Goal: Task Accomplishment & Management: Complete application form

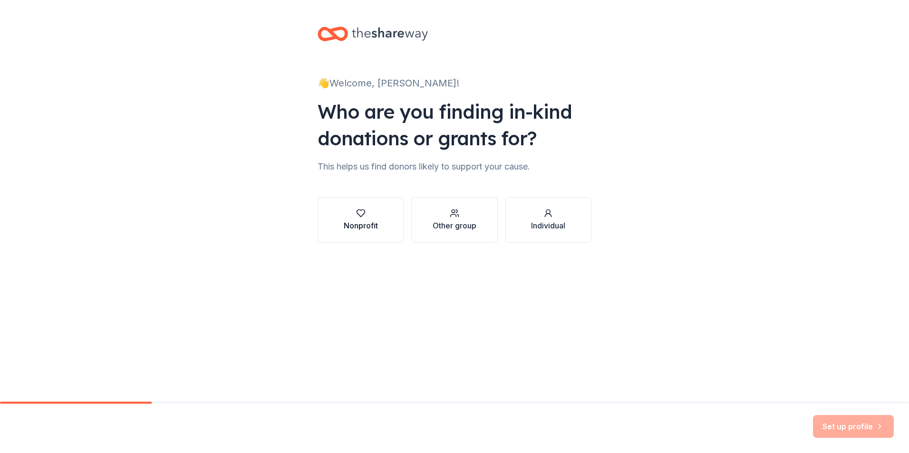
click at [356, 218] on icon "button" at bounding box center [361, 214] width 10 height 10
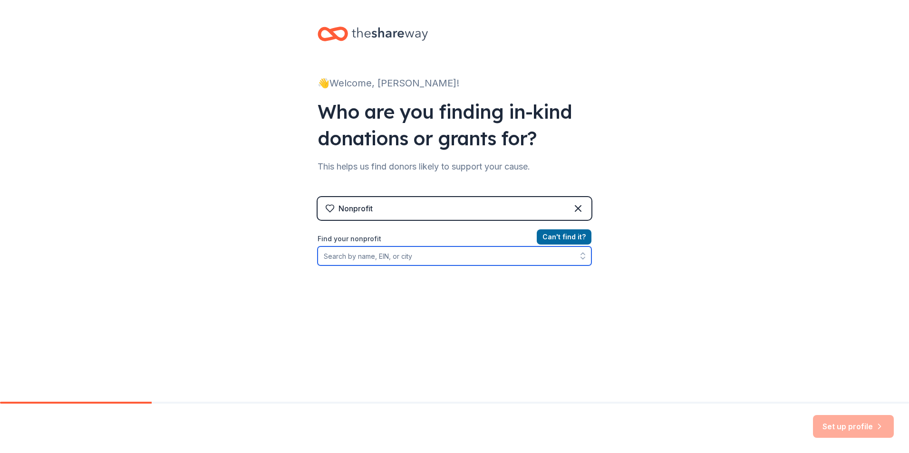
click at [430, 266] on input "Find your nonprofit" at bounding box center [455, 256] width 274 height 19
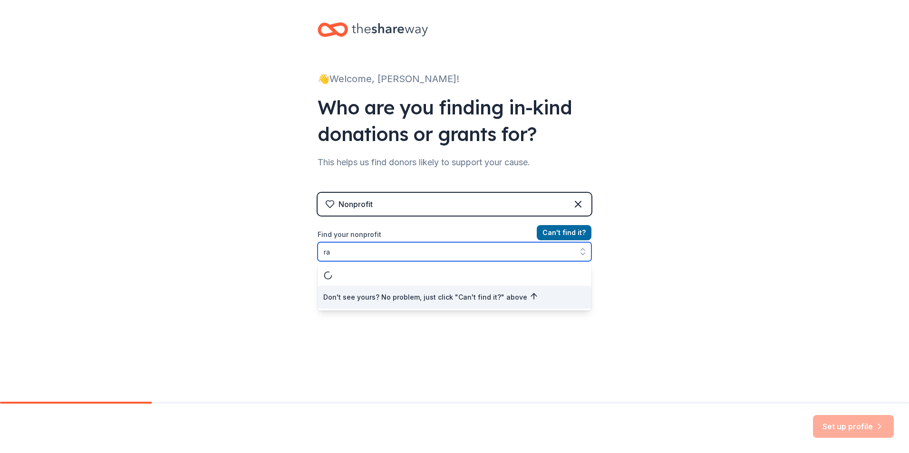
type input "r"
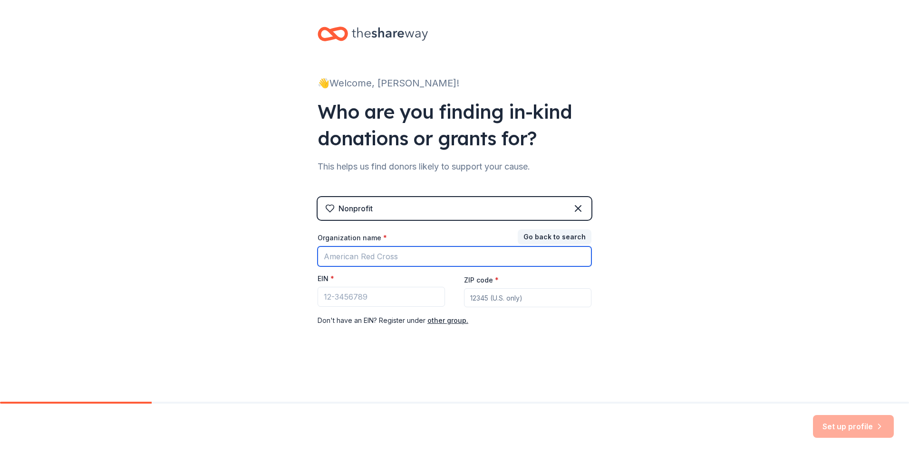
click at [346, 267] on input "Organization name *" at bounding box center [455, 257] width 274 height 20
type input "Rata"
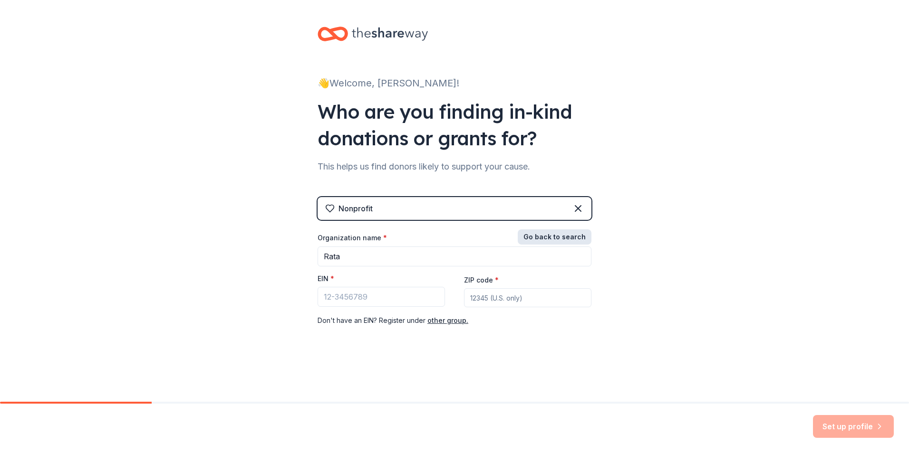
click at [574, 245] on button "Go back to search" at bounding box center [555, 237] width 74 height 15
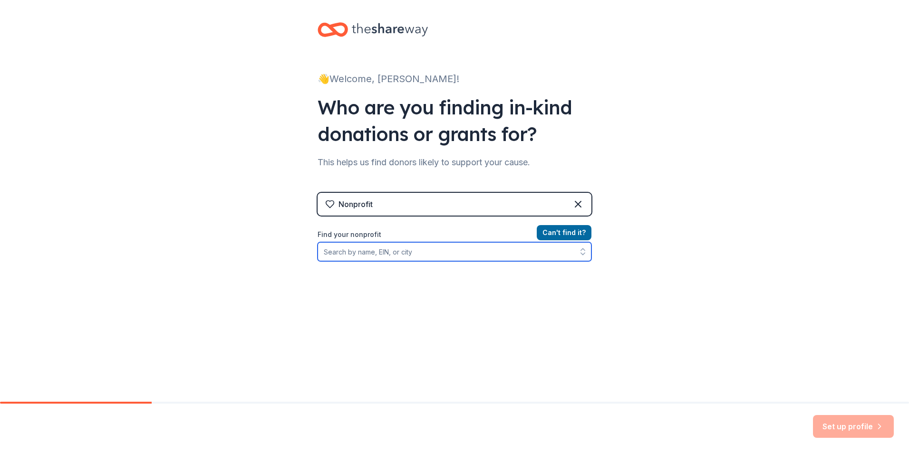
click at [458, 261] on input "Find your nonprofit" at bounding box center [455, 251] width 274 height 19
type input "Rata"
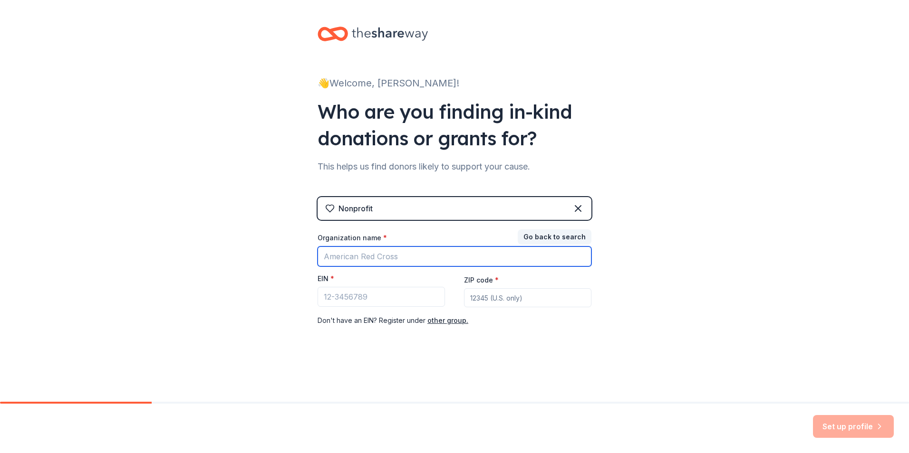
drag, startPoint x: 358, startPoint y: 303, endPoint x: 153, endPoint y: 214, distance: 223.6
click at [339, 267] on input "Organization name *" at bounding box center [455, 257] width 274 height 20
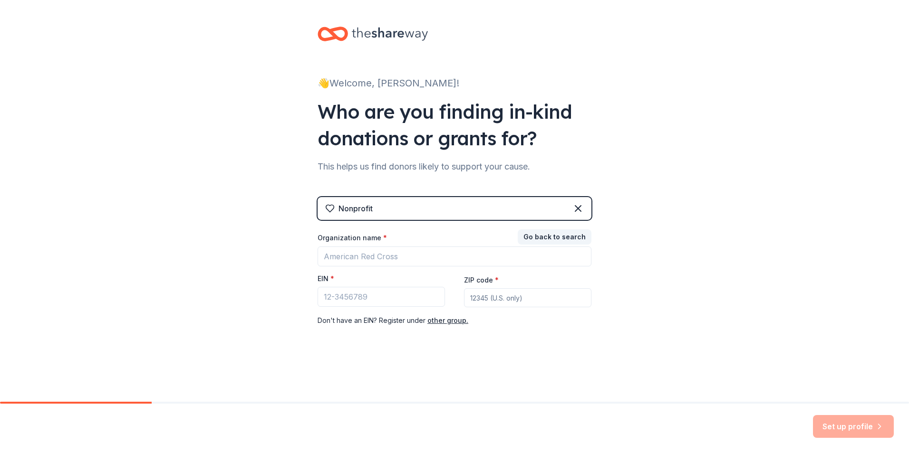
click at [139, 40] on div "👋 Welcome, [PERSON_NAME]! Who are you finding in-kind donations or grants for? …" at bounding box center [454, 195] width 909 height 391
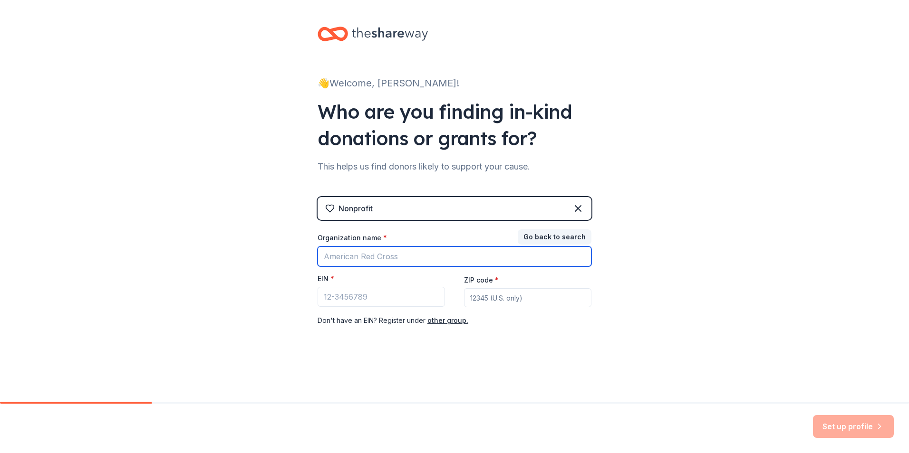
click at [433, 247] on input "Organization name *" at bounding box center [455, 257] width 274 height 20
type input "Rata High School & Adult Transitional Program"
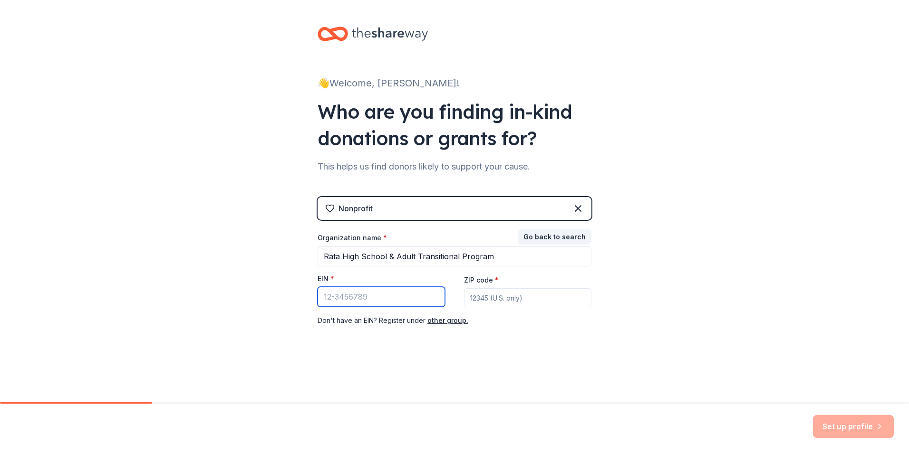
click at [372, 287] on input "EIN *" at bounding box center [381, 297] width 127 height 20
type input "[US_EMPLOYER_IDENTIFICATION_NUMBER]"
click at [497, 289] on input "ZIP code *" at bounding box center [527, 298] width 127 height 19
type input "3"
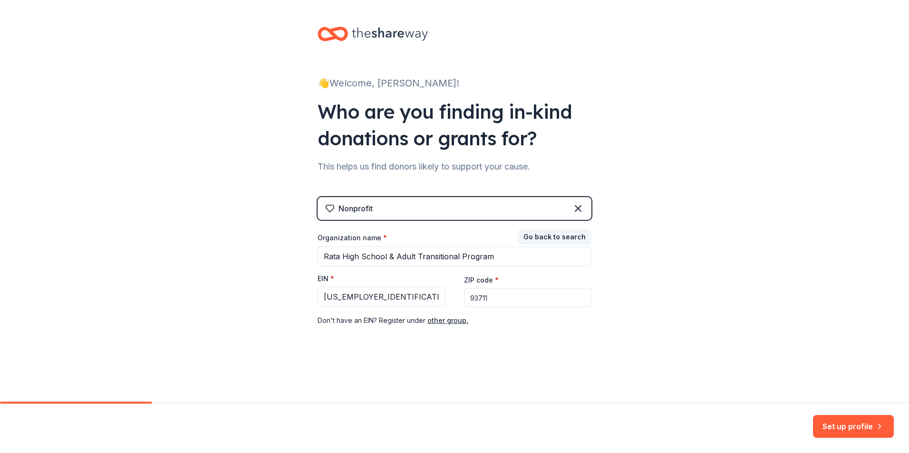
type input "93711"
click at [591, 314] on div "Nonprofit Go back to search Organization name * Rata High School & Adult Transi…" at bounding box center [455, 271] width 274 height 148
click at [326, 205] on icon at bounding box center [330, 208] width 8 height 7
click at [325, 204] on icon at bounding box center [330, 209] width 10 height 10
click at [835, 422] on button "Set up profile" at bounding box center [853, 426] width 81 height 23
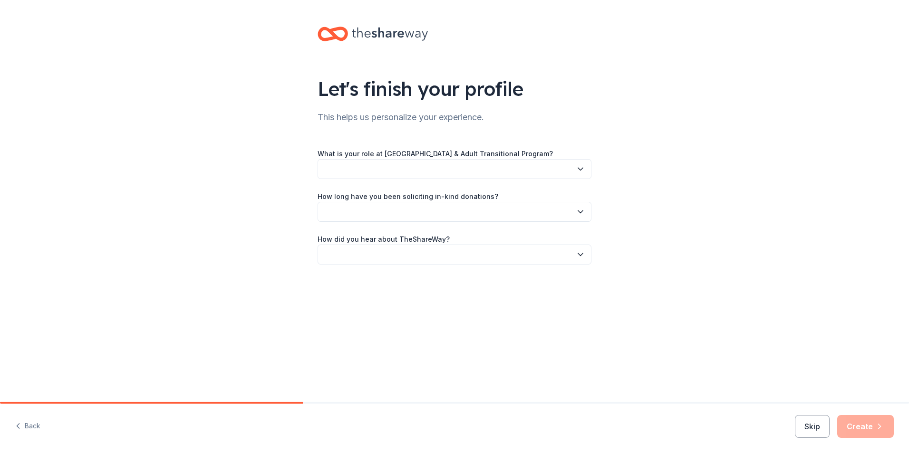
click at [393, 179] on button "button" at bounding box center [455, 169] width 274 height 20
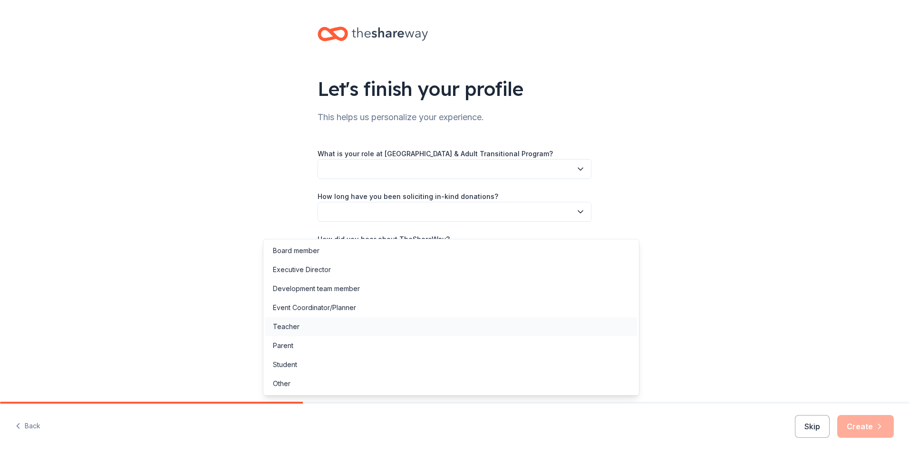
scroll to position [4, 0]
click at [325, 394] on div "Other" at bounding box center [451, 384] width 372 height 19
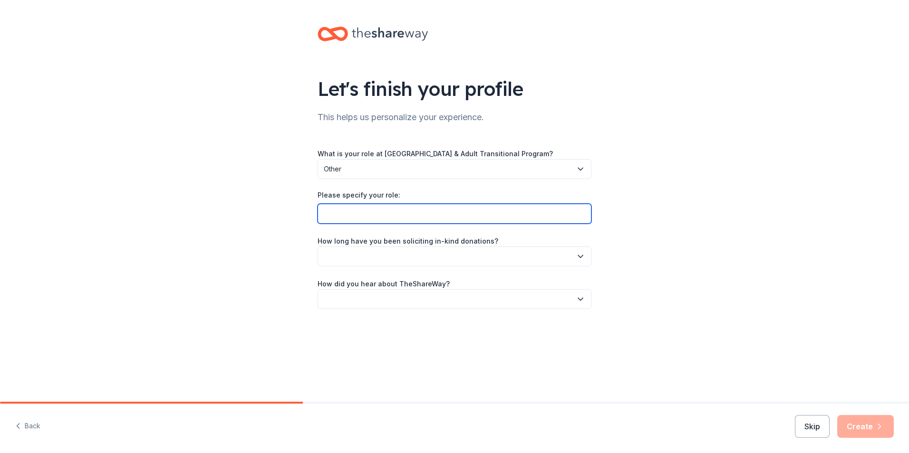
click at [347, 224] on input "Please specify your role:" at bounding box center [455, 214] width 274 height 20
type input "Office Manger"
click at [441, 254] on button "button" at bounding box center [455, 257] width 274 height 20
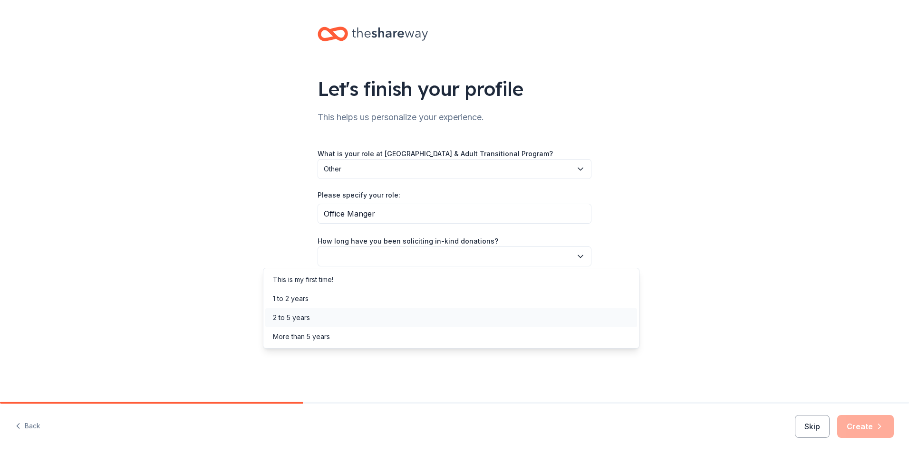
click at [383, 327] on div "2 to 5 years" at bounding box center [451, 317] width 372 height 19
click at [712, 311] on div "Let's finish your profile This helps us personalize your experience. What is yo…" at bounding box center [454, 177] width 909 height 355
click at [484, 309] on button "button" at bounding box center [455, 299] width 274 height 20
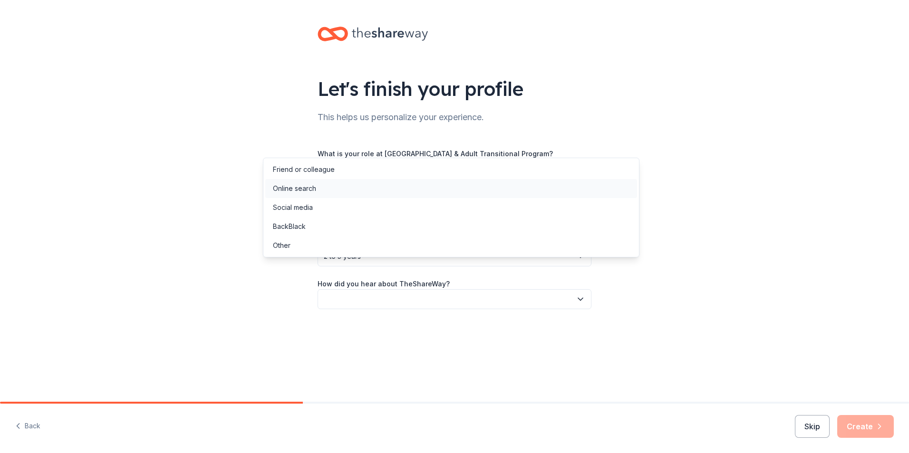
click at [363, 198] on div "Online search" at bounding box center [451, 188] width 372 height 19
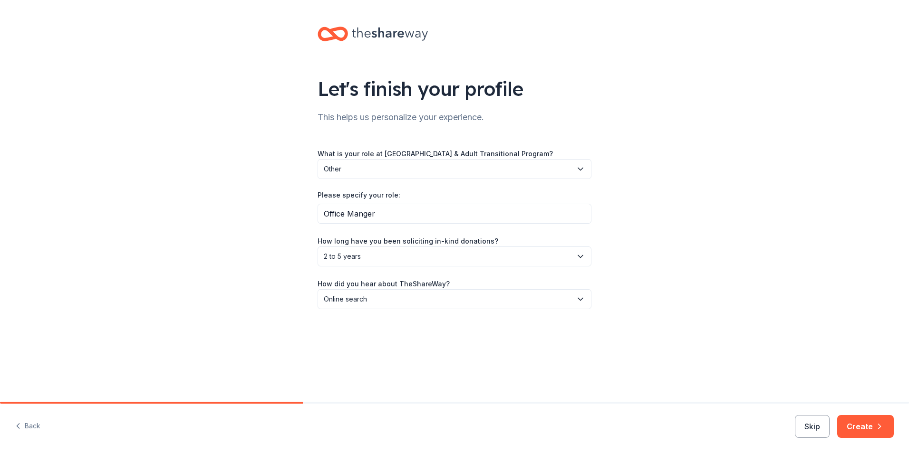
click at [773, 313] on div "Let's finish your profile This helps us personalize your experience. What is yo…" at bounding box center [454, 177] width 909 height 355
click at [849, 415] on button "Create" at bounding box center [865, 426] width 57 height 23
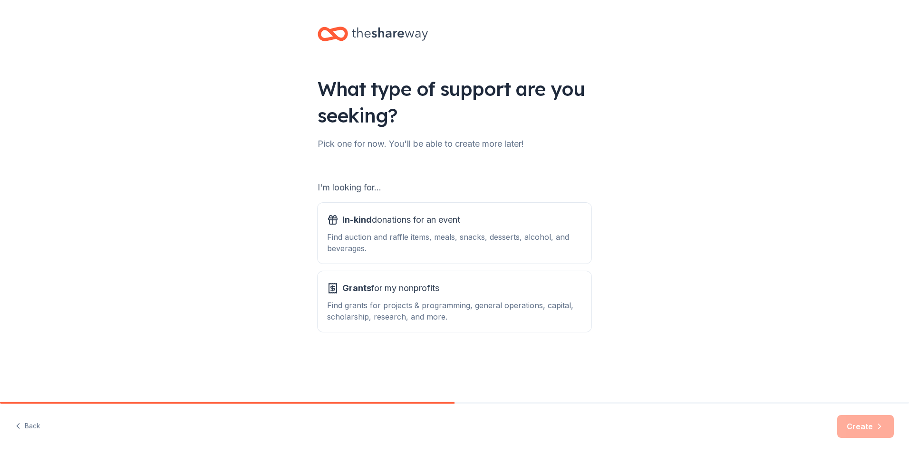
scroll to position [95, 0]
click at [491, 231] on div "Find auction and raffle items, meals, snacks, desserts, alcohol, and beverages." at bounding box center [454, 242] width 255 height 23
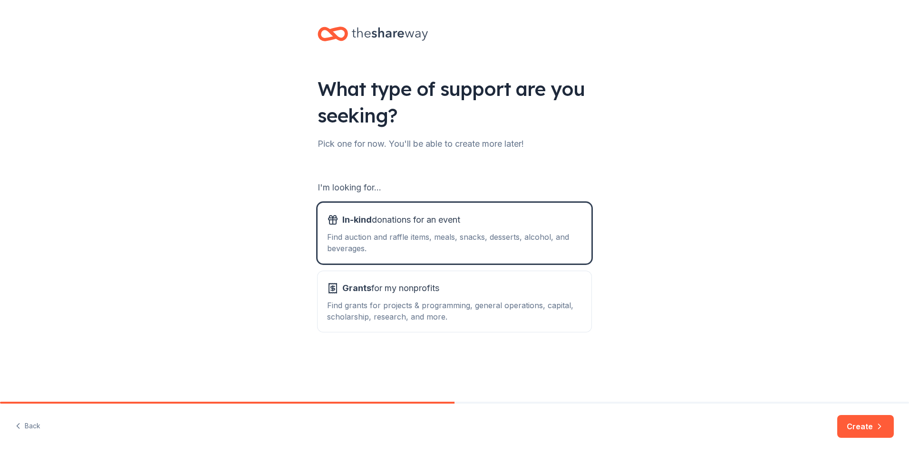
scroll to position [136, 0]
click at [856, 422] on button "Create" at bounding box center [865, 426] width 57 height 23
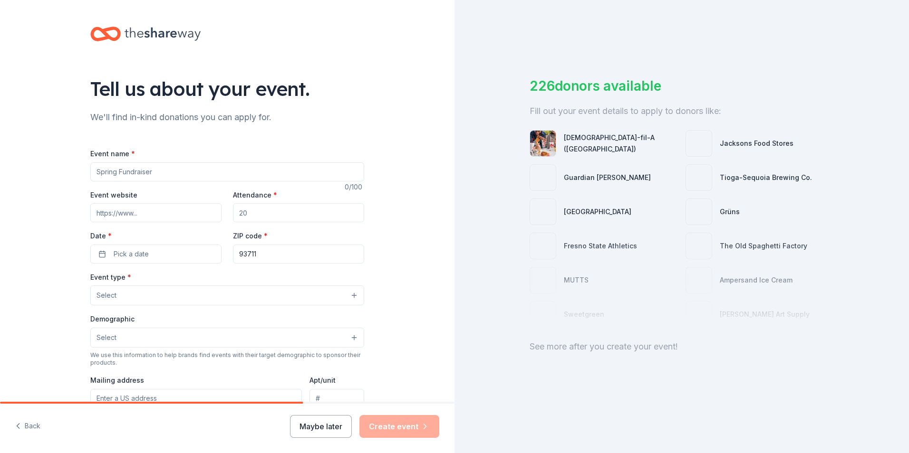
scroll to position [48, 0]
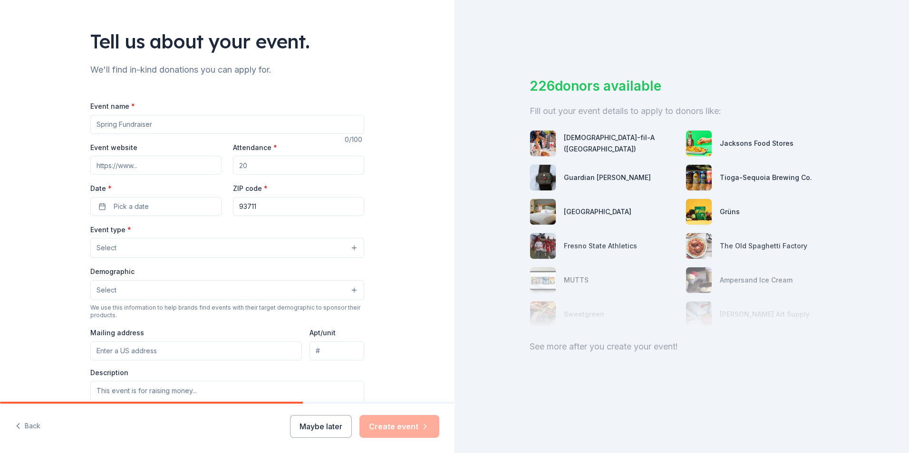
click at [135, 134] on input "Event name *" at bounding box center [227, 124] width 274 height 19
type input "C"
type input "Fall [DATE]"
drag, startPoint x: 258, startPoint y: 241, endPoint x: 231, endPoint y: 241, distance: 27.1
click at [231, 216] on div "Event website Attendance * Date * Pick a date ZIP code * 93711" at bounding box center [227, 179] width 274 height 75
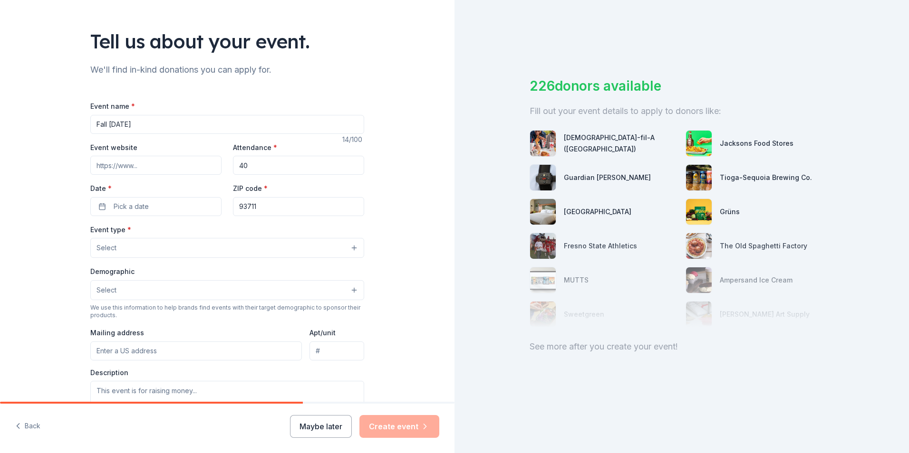
type input "4"
type input "300"
click at [123, 175] on input "Event website" at bounding box center [155, 165] width 131 height 19
paste input "[URL][DOMAIN_NAME]"
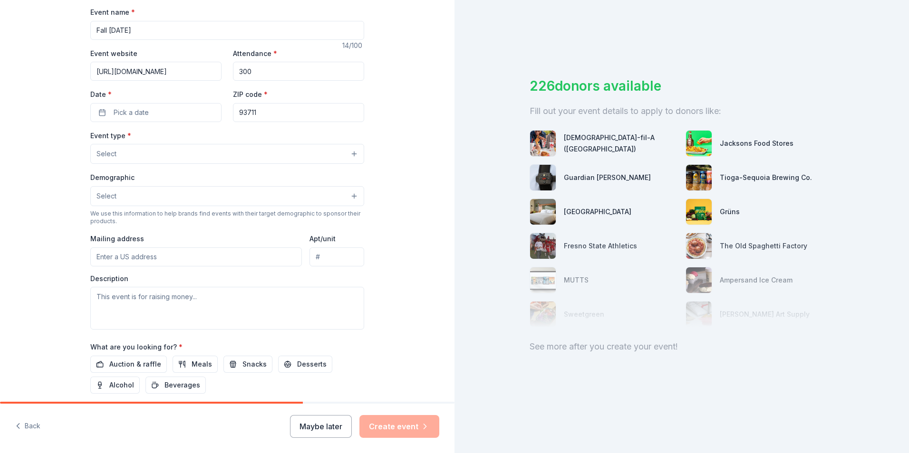
scroll to position [143, 0]
type input "[URL][DOMAIN_NAME]"
click at [155, 121] on button "Pick a date" at bounding box center [155, 111] width 131 height 19
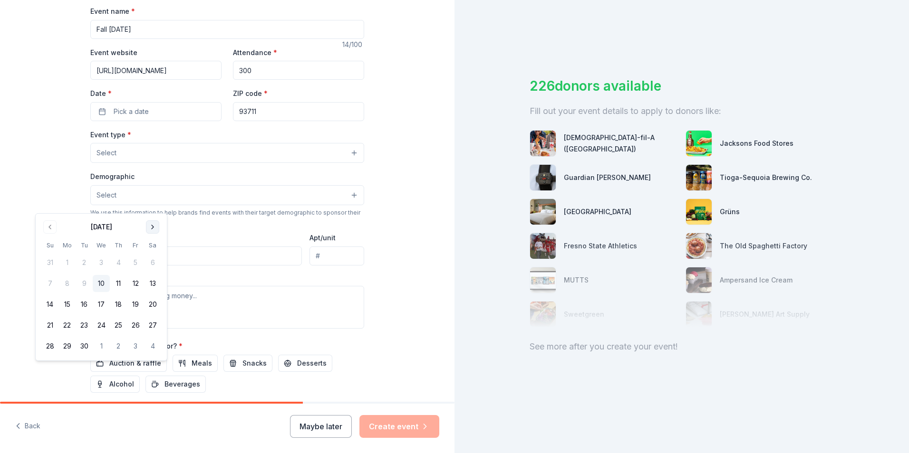
click at [159, 234] on button "Go to next month" at bounding box center [152, 227] width 13 height 13
click at [144, 271] on button "3" at bounding box center [135, 262] width 17 height 17
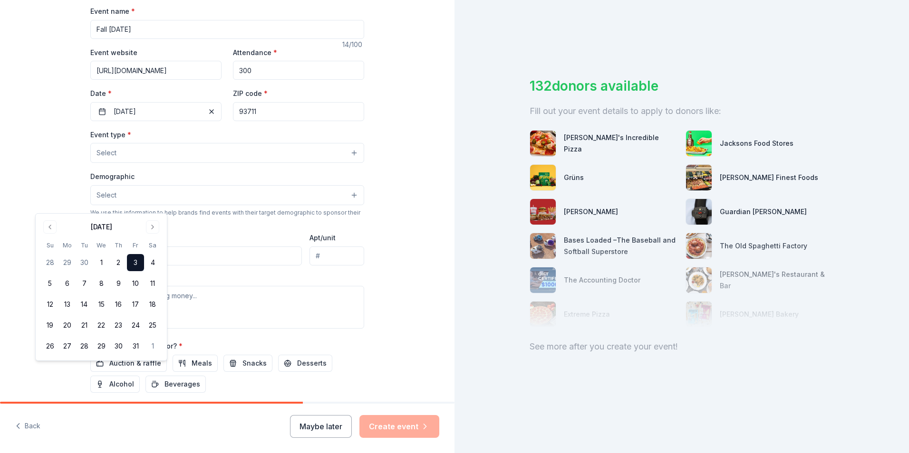
click at [262, 164] on div "Event type * Select" at bounding box center [227, 146] width 274 height 35
click at [214, 163] on button "Select" at bounding box center [227, 153] width 274 height 20
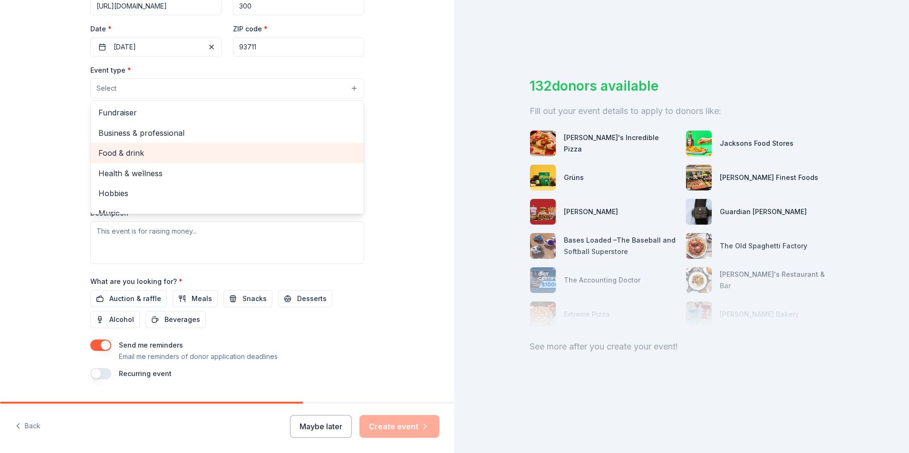
scroll to position [190, 0]
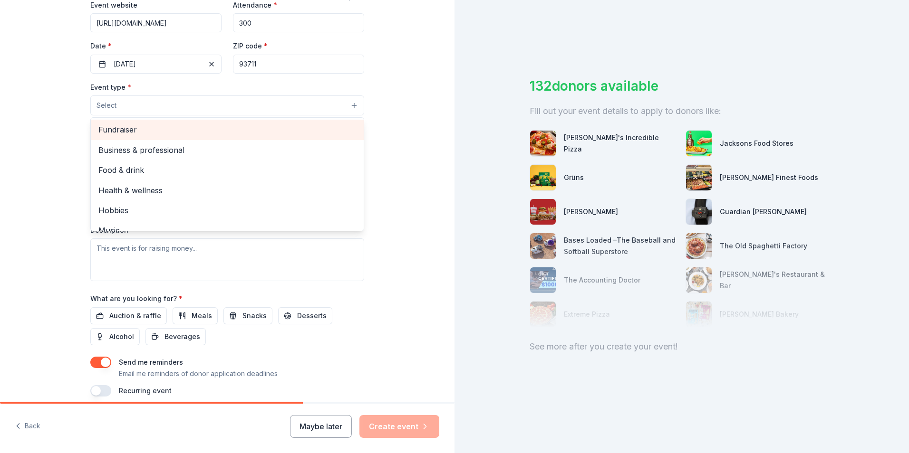
click at [125, 136] on span "Fundraiser" at bounding box center [227, 130] width 258 height 12
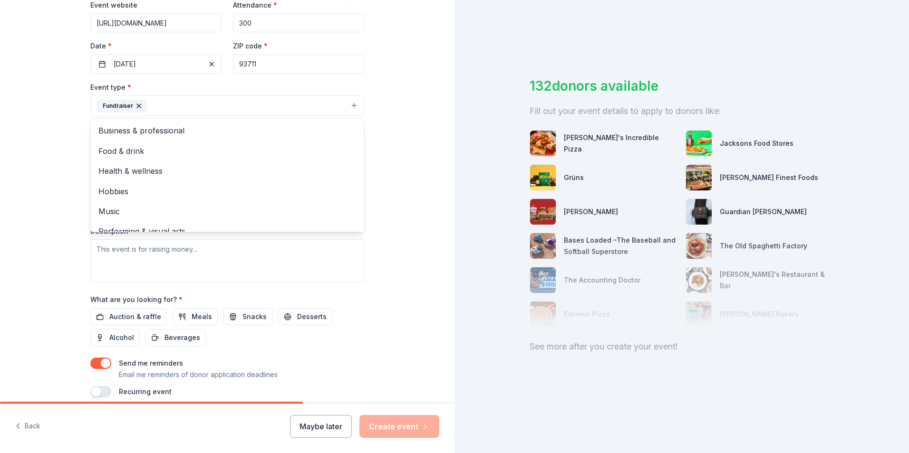
click at [379, 190] on div "Tell us about your event. We'll find in-kind donations you can apply for. Event…" at bounding box center [227, 127] width 304 height 634
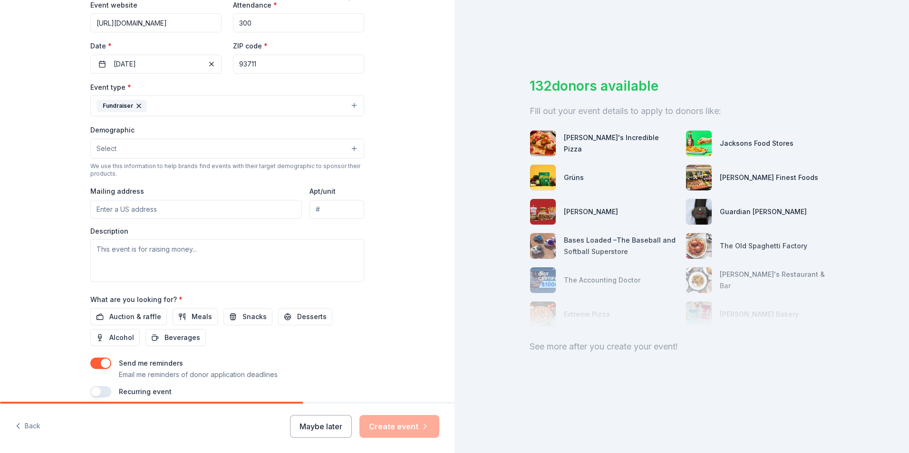
click at [245, 159] on button "Select" at bounding box center [227, 149] width 274 height 20
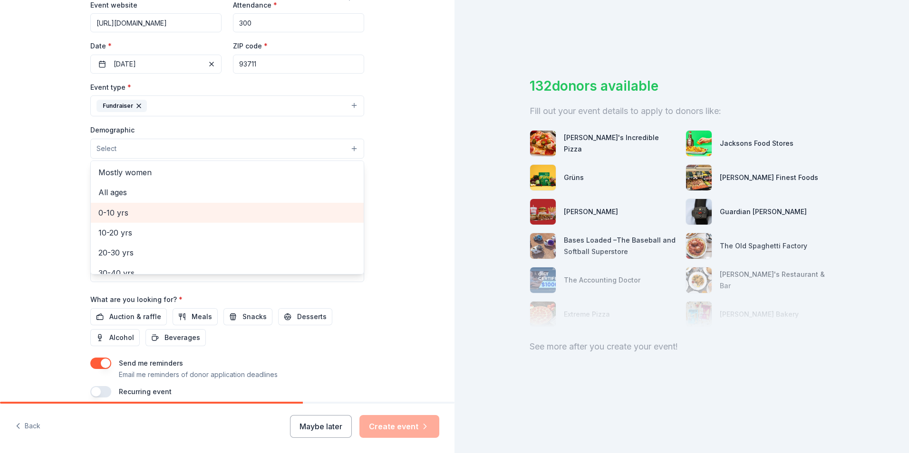
scroll to position [0, 0]
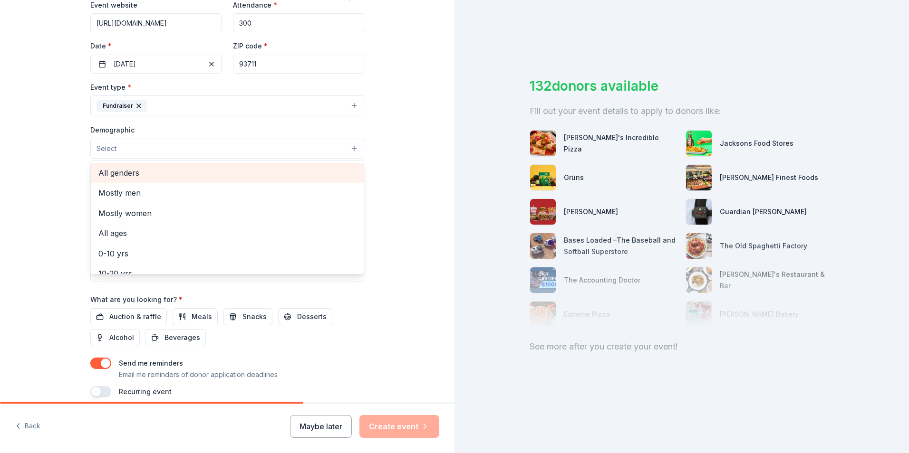
click at [98, 179] on span "All genders" at bounding box center [227, 173] width 258 height 12
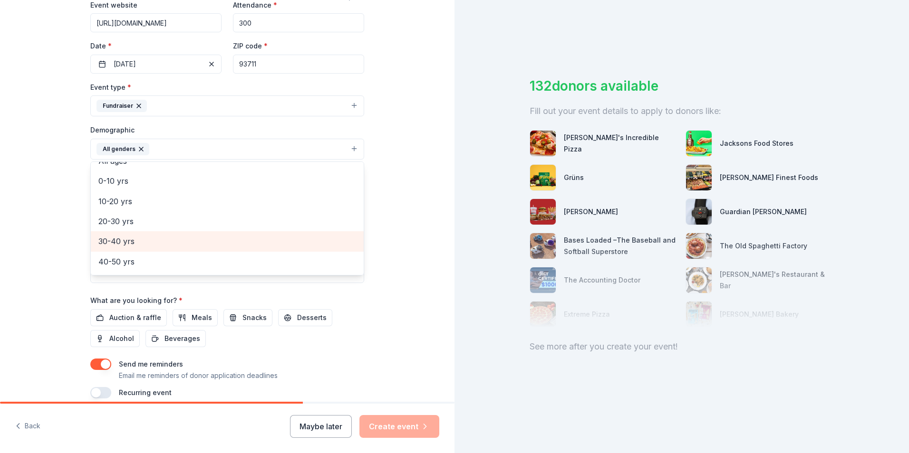
scroll to position [48, 0]
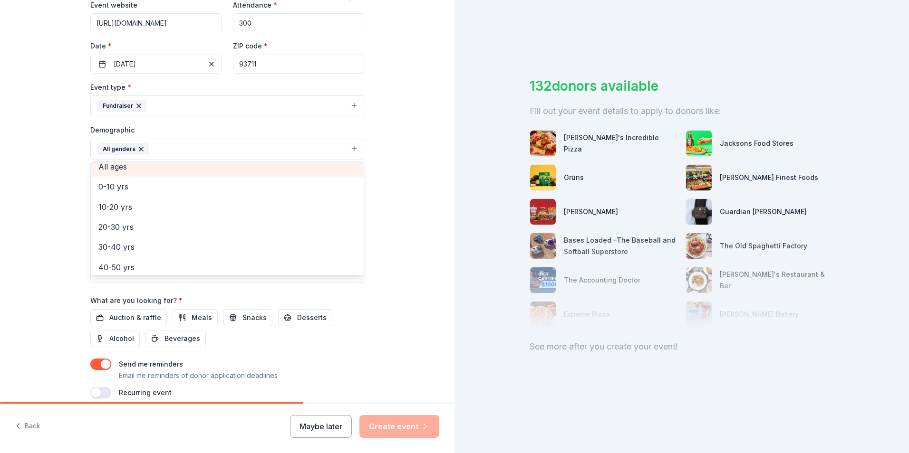
click at [98, 173] on span "All ages" at bounding box center [227, 167] width 258 height 12
click at [443, 305] on div "Tell us about your event. We'll find in-kind donations you can apply for. Event…" at bounding box center [227, 127] width 454 height 635
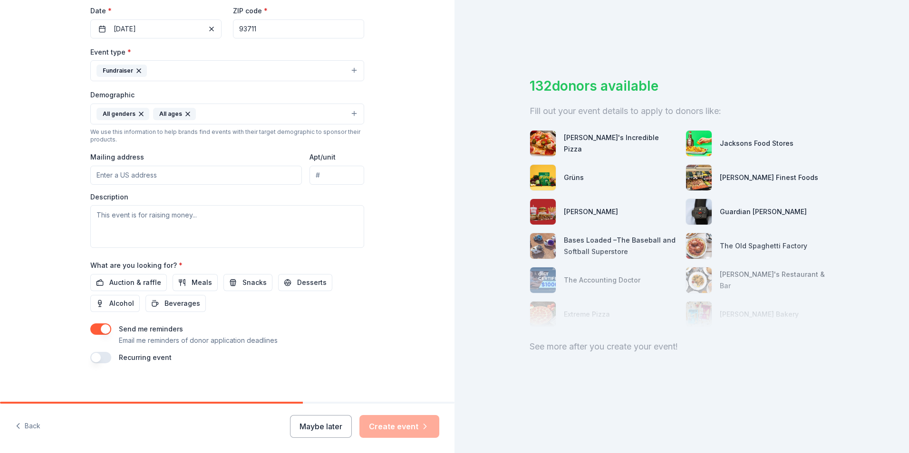
scroll to position [285, 0]
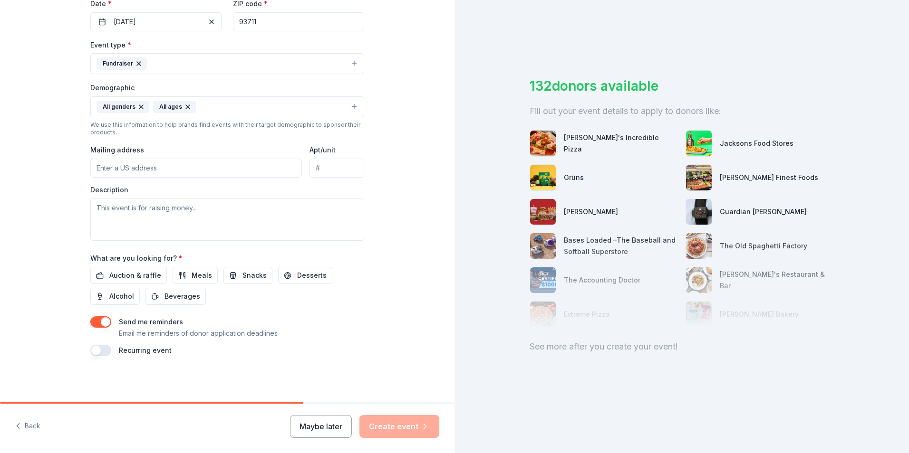
click at [169, 178] on input "Mailing address" at bounding box center [196, 168] width 212 height 19
click at [90, 178] on input "1373 [GEOGRAPHIC_DATA]" at bounding box center [196, 168] width 212 height 19
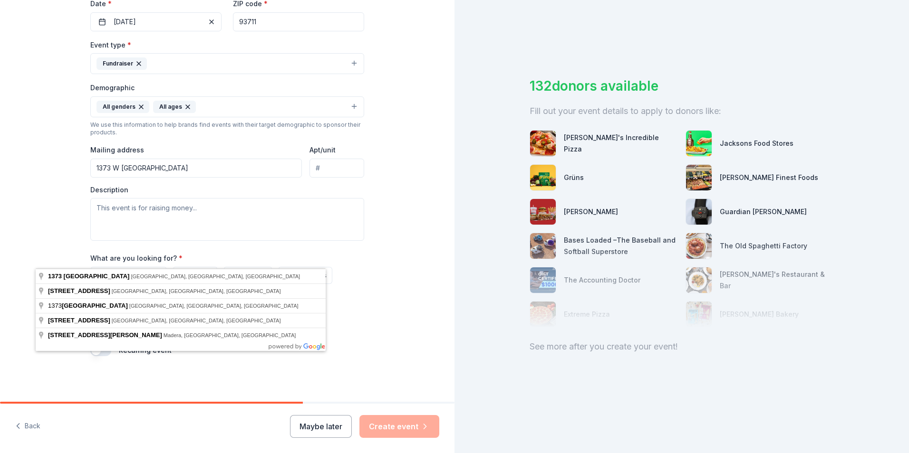
click at [152, 178] on input "1373 W [GEOGRAPHIC_DATA]" at bounding box center [196, 168] width 212 height 19
type input "[STREET_ADDRESS]"
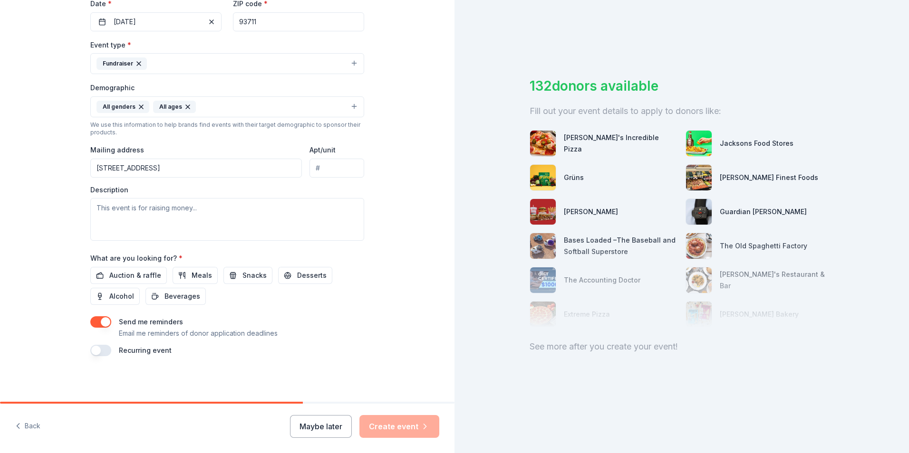
scroll to position [48, 0]
click at [175, 241] on textarea at bounding box center [227, 219] width 274 height 43
paste textarea "Rata High School & ATP Adult Transitional Program serves students and young adu…"
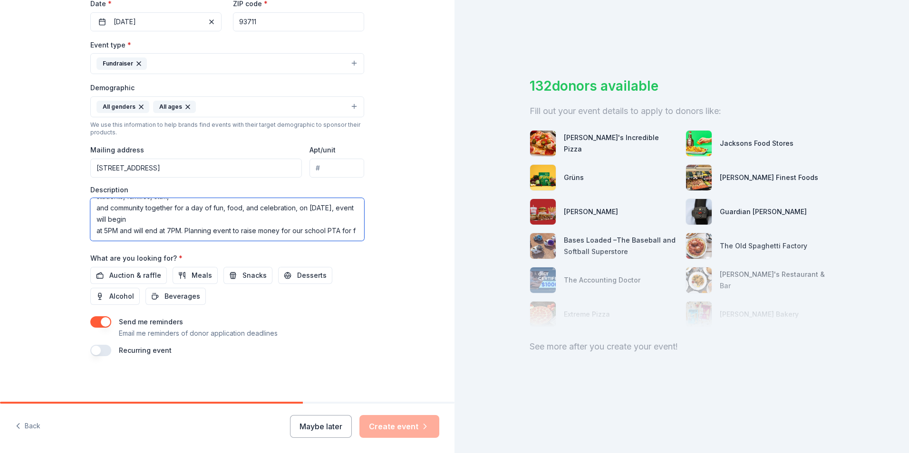
scroll to position [102, 0]
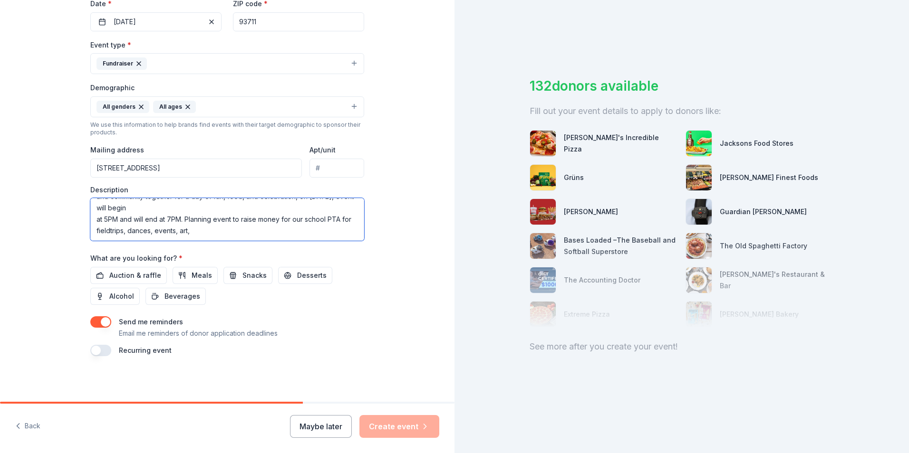
click at [192, 241] on textarea "Rata High School & ATP Adult Transitional Program serves students and young adu…" at bounding box center [227, 219] width 274 height 43
click at [169, 241] on textarea "Rata High School & ATP Adult Transitional Program serves students and young adu…" at bounding box center [227, 219] width 274 height 43
click at [364, 241] on textarea "Rata High School & ATP Adult Transitional Program serves students and young adu…" at bounding box center [227, 219] width 274 height 43
click at [121, 241] on textarea "Rata High School & ATP Adult Transitional Program serves students and young adu…" at bounding box center [227, 219] width 274 height 43
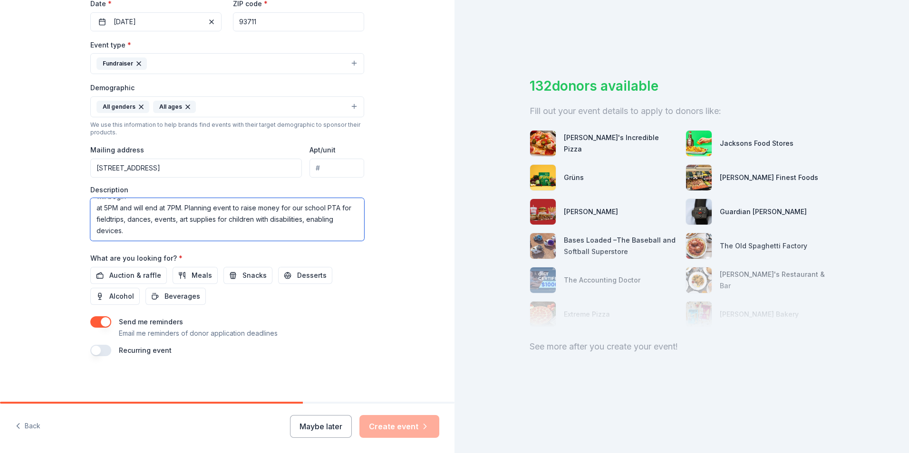
scroll to position [428, 0]
type textarea "Rata High School & ATP Adult Transitional Program serves students and young adu…"
click at [115, 270] on span "Auction & raffle" at bounding box center [135, 275] width 52 height 11
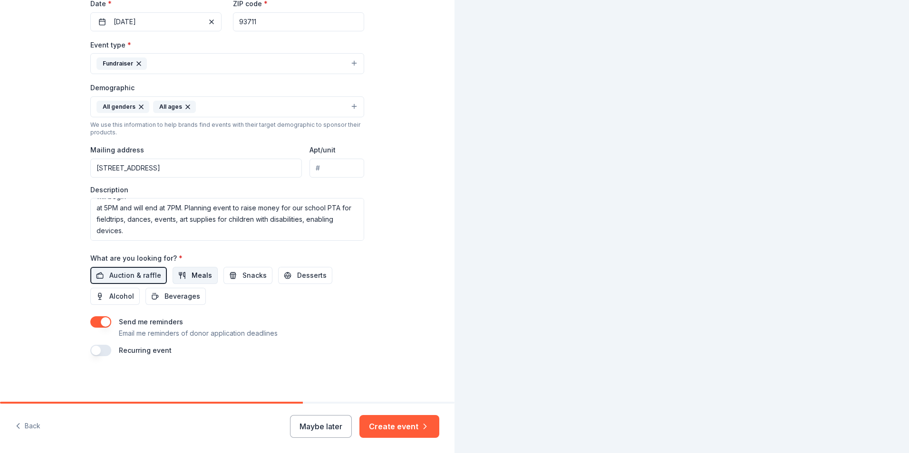
scroll to position [0, 0]
click at [313, 270] on span "Desserts" at bounding box center [311, 275] width 29 height 11
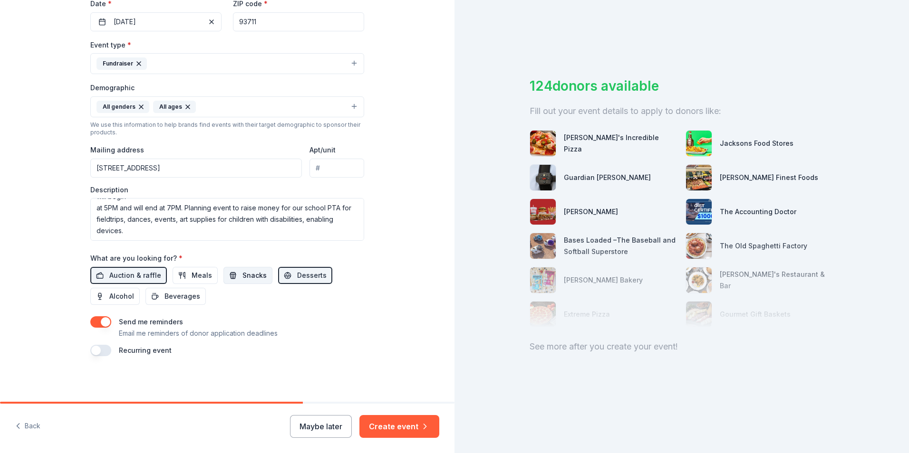
click at [228, 267] on button "Snacks" at bounding box center [247, 275] width 49 height 17
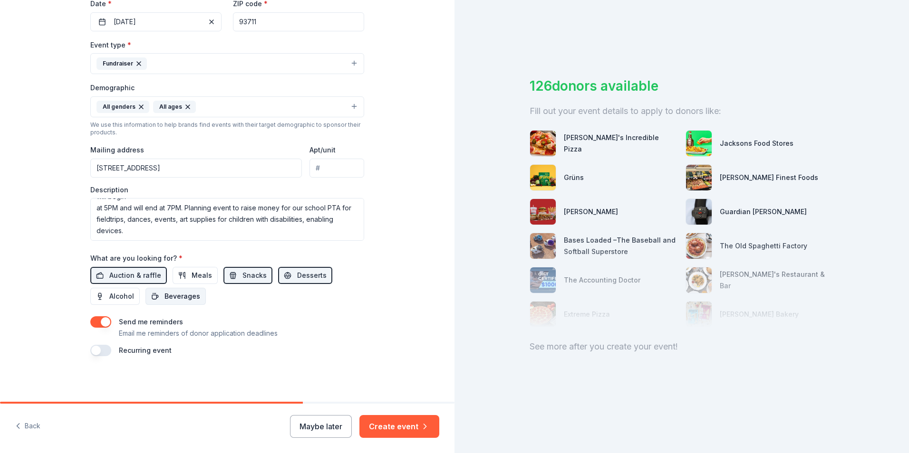
click at [170, 291] on span "Beverages" at bounding box center [182, 296] width 36 height 11
click at [197, 270] on button "Meals" at bounding box center [195, 275] width 45 height 17
click at [90, 345] on button "button" at bounding box center [100, 350] width 21 height 11
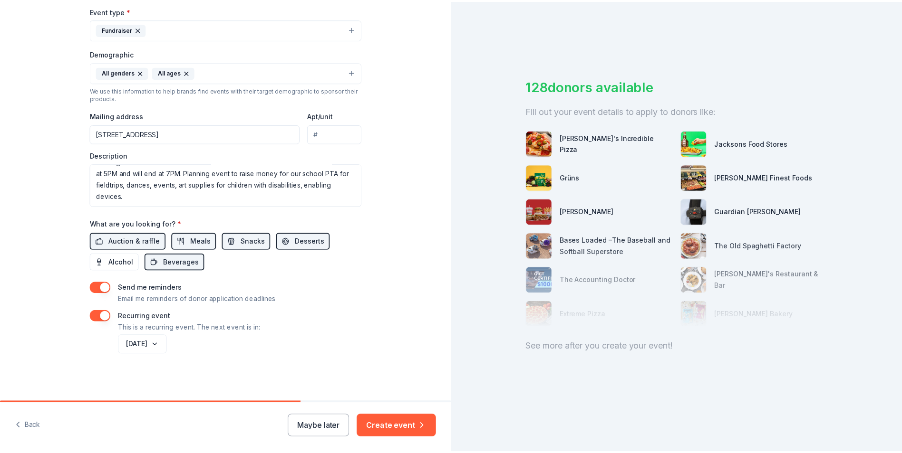
scroll to position [526, 0]
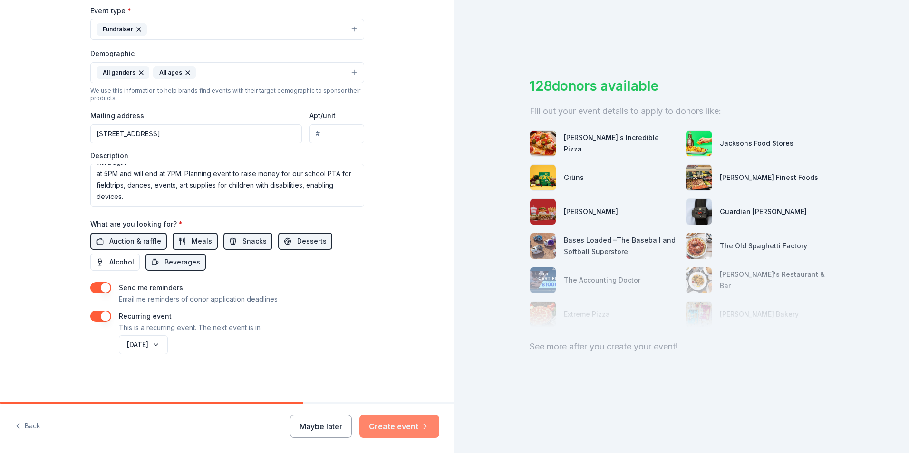
click at [381, 415] on button "Create event" at bounding box center [399, 426] width 80 height 23
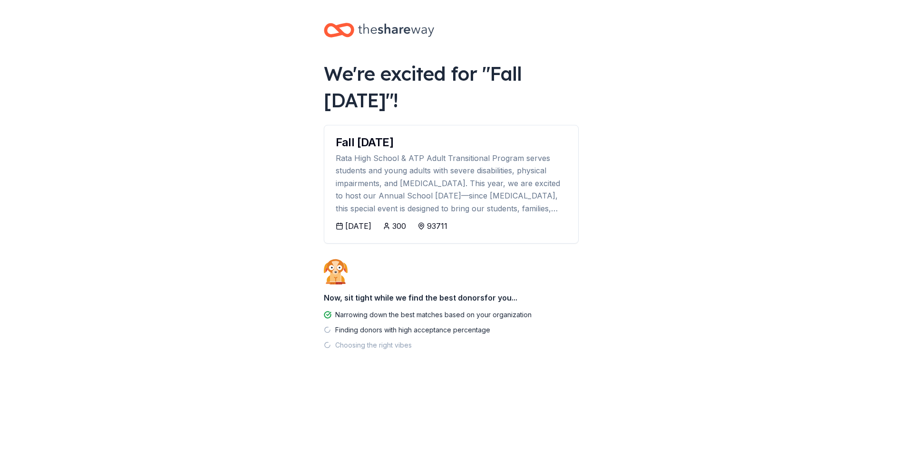
scroll to position [95, 0]
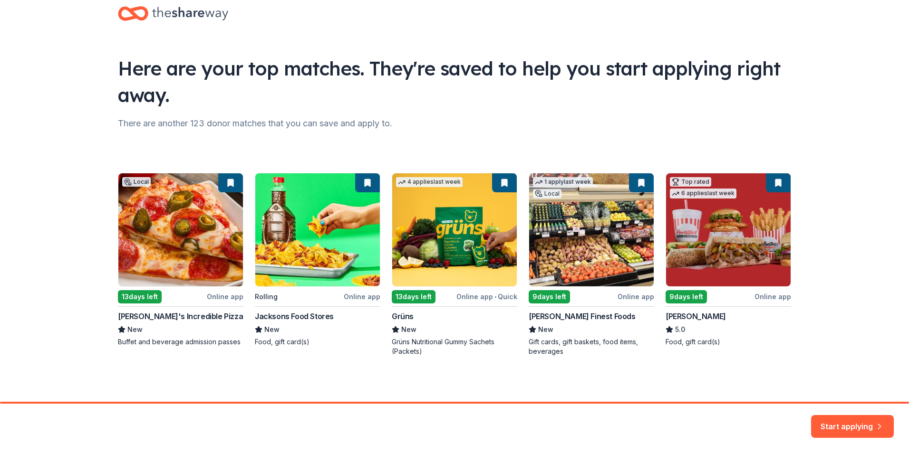
scroll to position [185, 0]
click at [222, 241] on div "Local 13 days left Online app [PERSON_NAME]'s Incredible Pizza New Buffet and b…" at bounding box center [454, 264] width 673 height 183
click at [180, 291] on div "Local 13 days left Online app [PERSON_NAME]'s Incredible Pizza New Buffet and b…" at bounding box center [454, 264] width 673 height 183
click at [840, 410] on button "Start applying" at bounding box center [852, 421] width 83 height 23
click at [223, 173] on div "Local 13 days left Online app [PERSON_NAME]'s Incredible Pizza New Buffet and b…" at bounding box center [454, 264] width 673 height 183
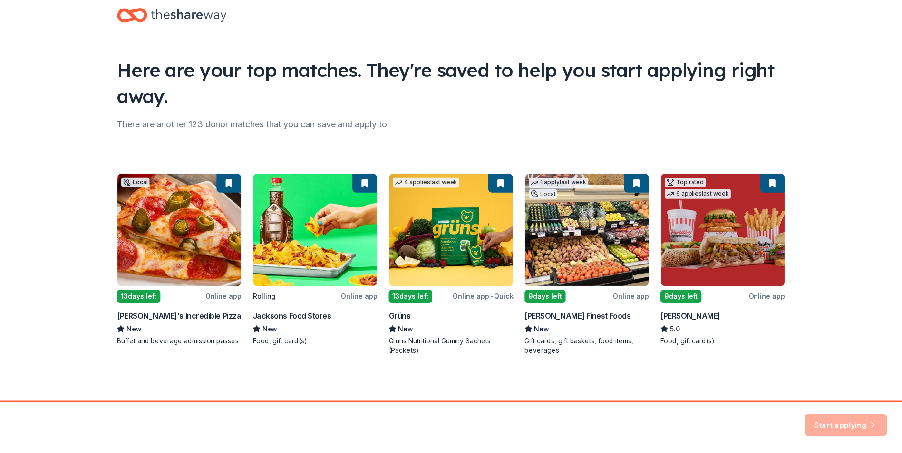
scroll to position [0, 0]
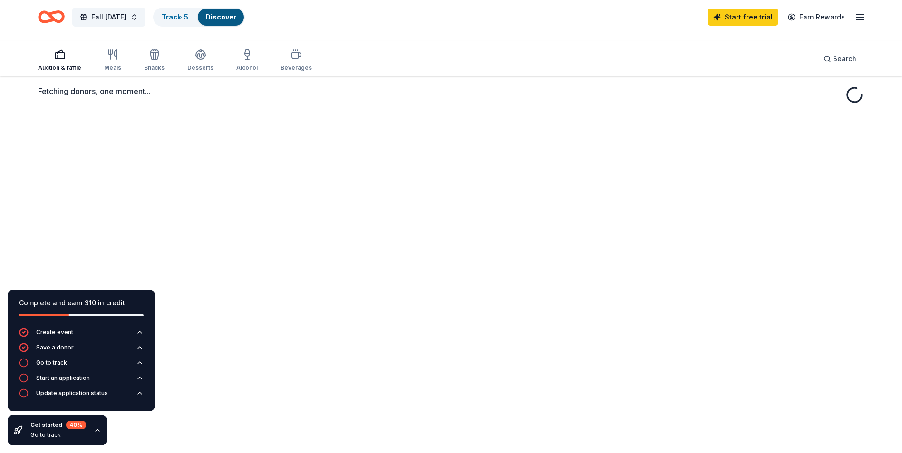
scroll to position [86, 0]
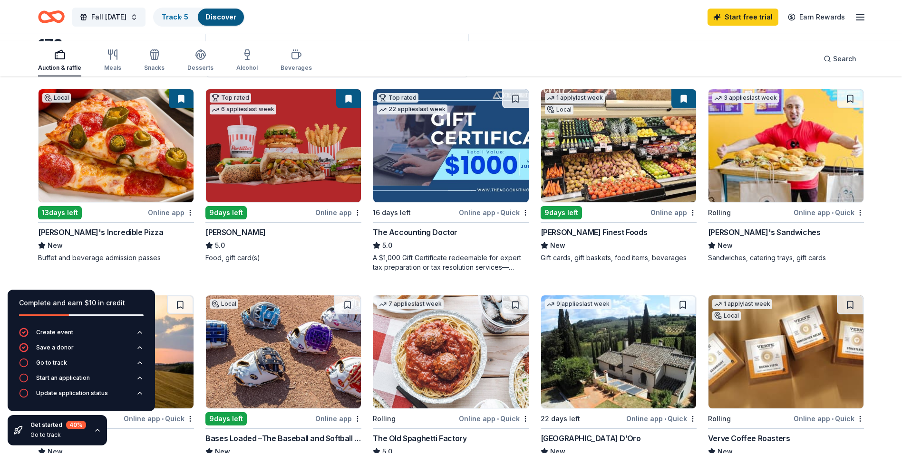
click at [180, 108] on button at bounding box center [181, 98] width 25 height 19
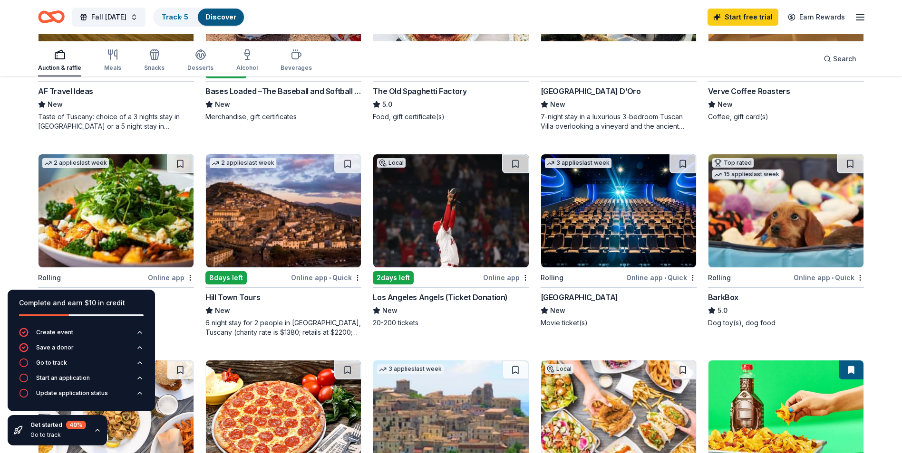
scroll to position [419, 0]
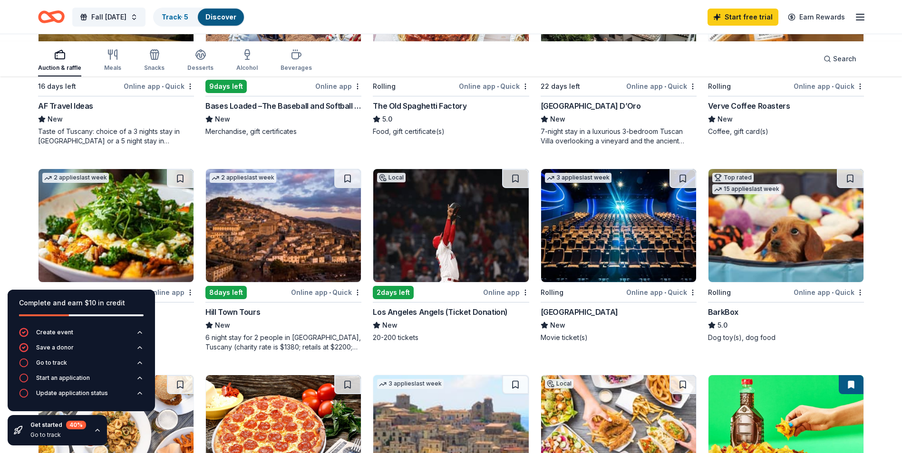
click at [495, 92] on div "Online app • Quick" at bounding box center [494, 86] width 70 height 12
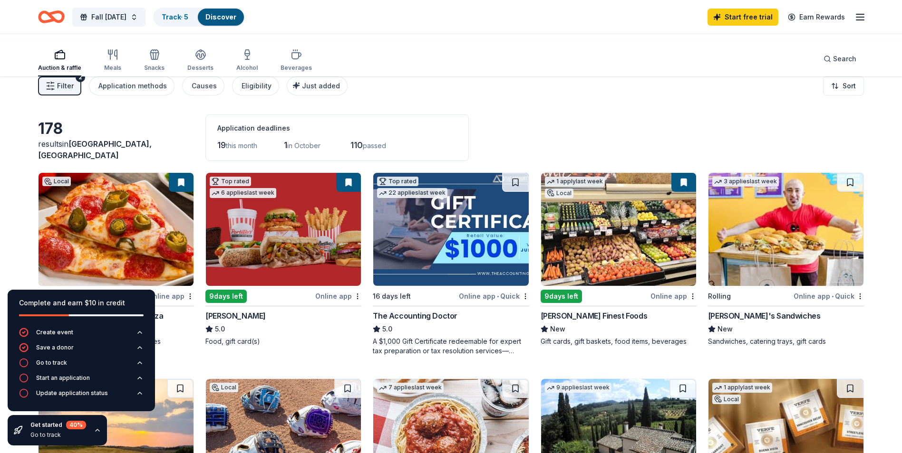
scroll to position [0, 0]
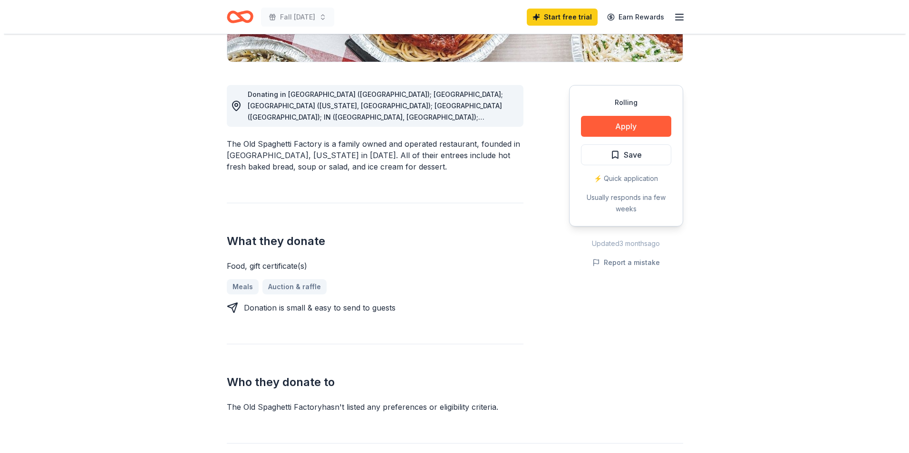
scroll to position [238, 0]
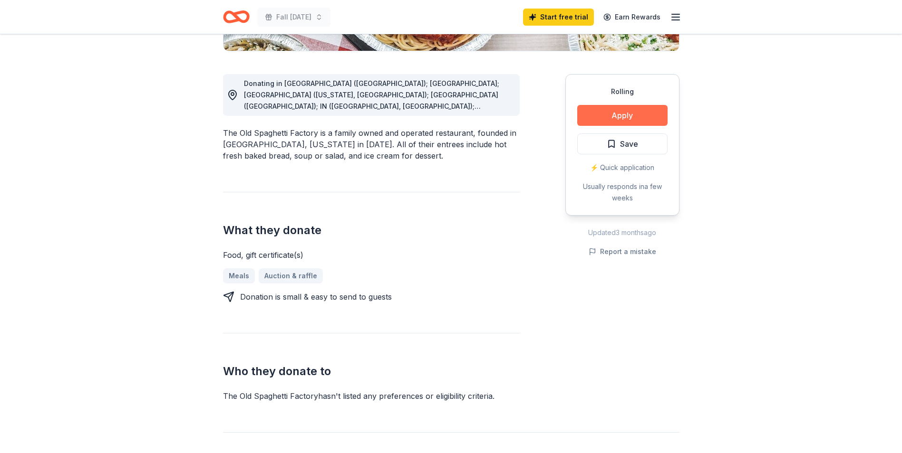
click at [600, 126] on button "Apply" at bounding box center [622, 115] width 90 height 21
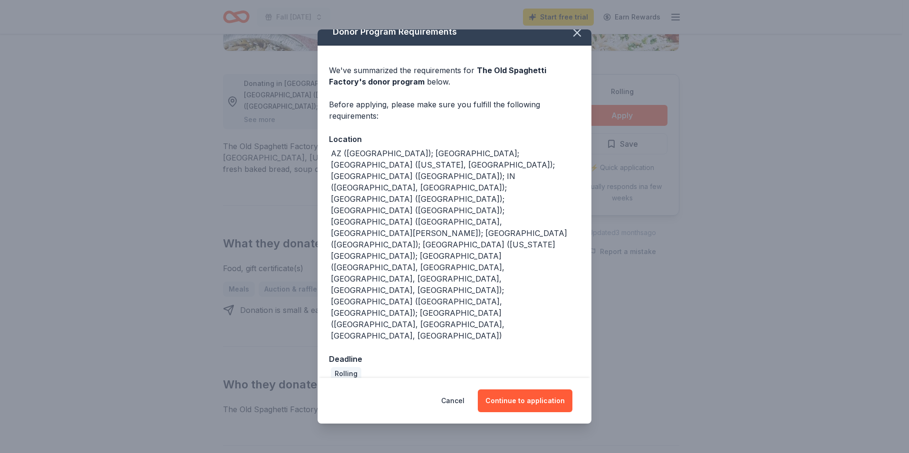
scroll to position [14, 0]
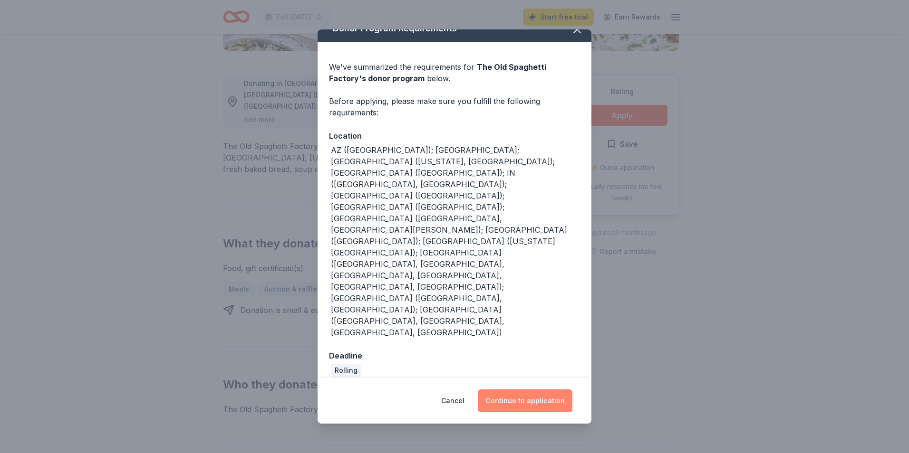
click at [535, 390] on button "Continue to application" at bounding box center [525, 401] width 95 height 23
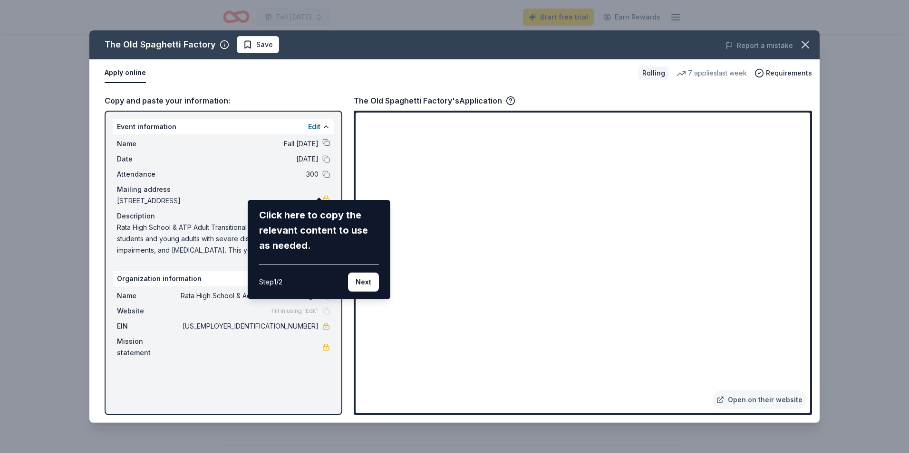
click at [504, 194] on div "The Old Spaghetti Factory Save Report a mistake Apply online Rolling 7 applies …" at bounding box center [454, 226] width 730 height 393
click at [348, 292] on button "Next" at bounding box center [363, 282] width 31 height 19
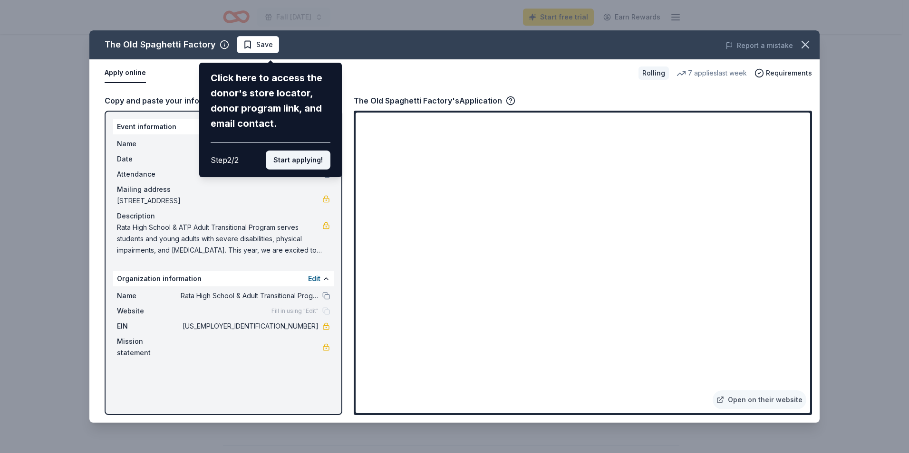
click at [311, 170] on button "Start applying!" at bounding box center [298, 160] width 65 height 19
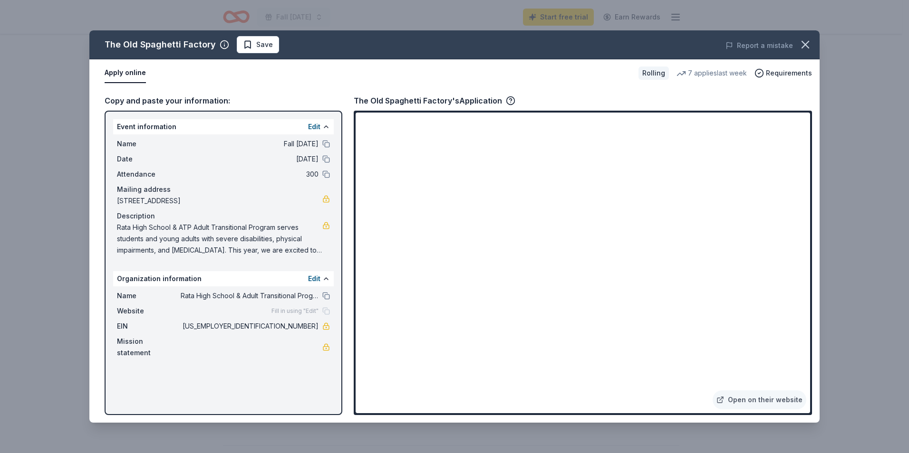
click at [602, 293] on div "The Old Spaghetti Factory Save Report a mistake Apply online Rolling 7 applies …" at bounding box center [454, 226] width 730 height 393
drag, startPoint x: 803, startPoint y: 175, endPoint x: 799, endPoint y: 190, distance: 15.3
click at [799, 190] on div "The Old Spaghetti Factory Save Report a mistake Apply online Rolling 7 applies …" at bounding box center [454, 226] width 730 height 393
drag, startPoint x: 410, startPoint y: 376, endPoint x: 409, endPoint y: 360, distance: 16.2
click at [410, 372] on div "The Old Spaghetti Factory Save Report a mistake Apply online Rolling 7 applies …" at bounding box center [454, 226] width 730 height 393
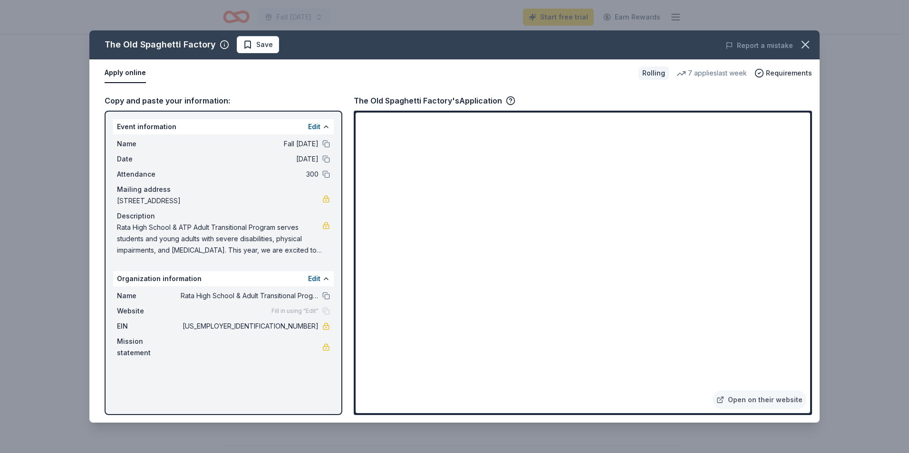
click at [297, 205] on div "The Old Spaghetti Factory Save Report a mistake Apply online Rolling 7 applies …" at bounding box center [454, 226] width 730 height 393
click at [641, 339] on div "The Old Spaghetti Factory Save Report a mistake Apply online Rolling 7 applies …" at bounding box center [454, 226] width 730 height 393
click at [754, 381] on div "The Old Spaghetti Factory Save Report a mistake Apply online Rolling 7 applies …" at bounding box center [454, 226] width 730 height 393
click at [456, 383] on div "The Old Spaghetti Factory Save Report a mistake Apply online Rolling 7 applies …" at bounding box center [454, 226] width 730 height 393
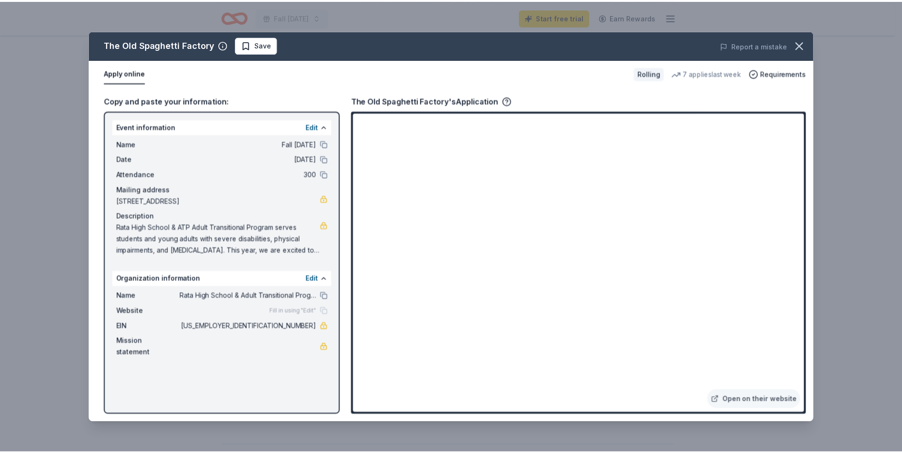
scroll to position [0, 0]
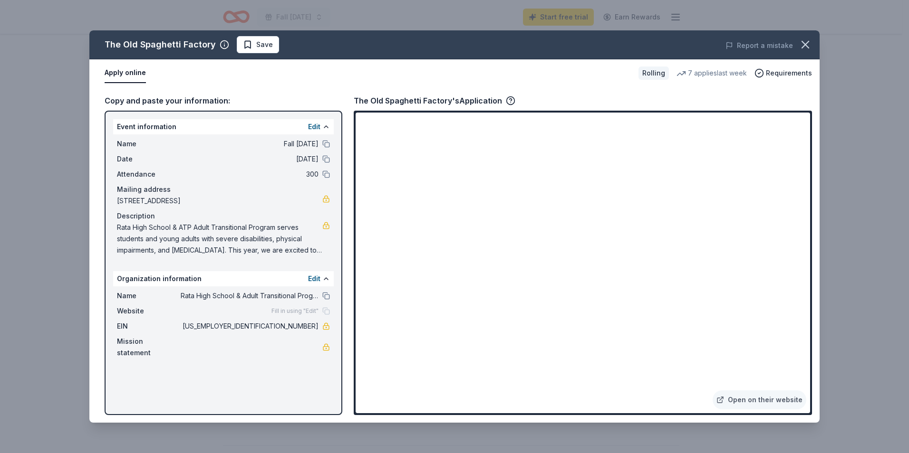
click at [146, 83] on button "Apply online" at bounding box center [125, 73] width 41 height 20
click at [808, 51] on icon "button" at bounding box center [805, 44] width 13 height 13
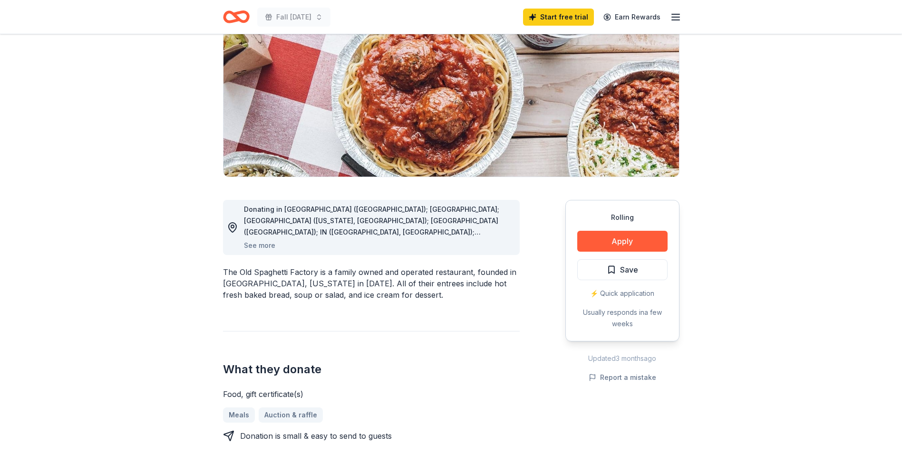
scroll to position [3, 0]
